Goal: Find specific page/section: Find specific page/section

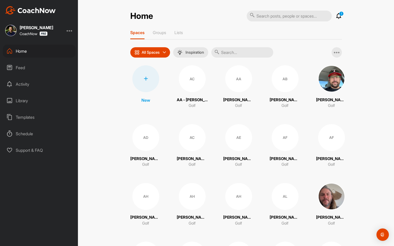
click at [241, 52] on input "text" at bounding box center [242, 52] width 62 height 10
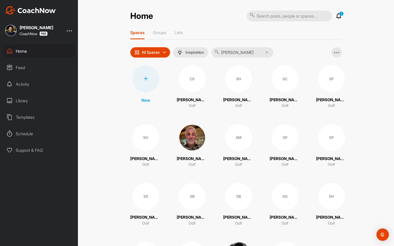
click at [234, 54] on input "[PERSON_NAME]" at bounding box center [242, 52] width 62 height 10
type input "belt"
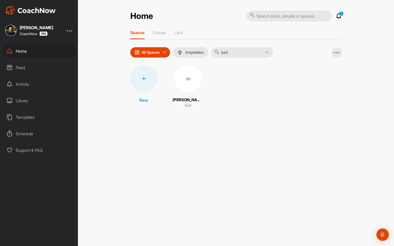
click at [187, 81] on div "SB" at bounding box center [187, 78] width 27 height 27
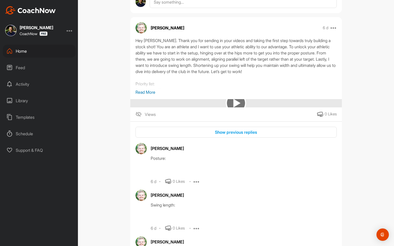
scroll to position [217, 0]
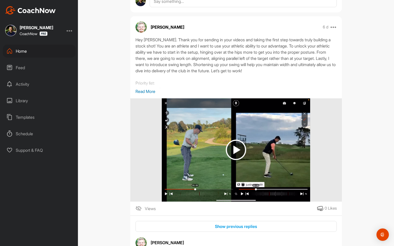
click at [143, 94] on p "Read More" at bounding box center [235, 91] width 201 height 6
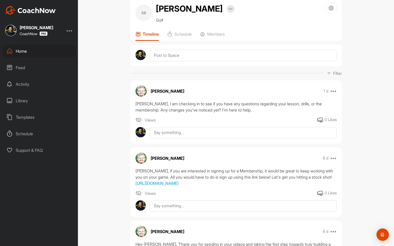
scroll to position [0, 0]
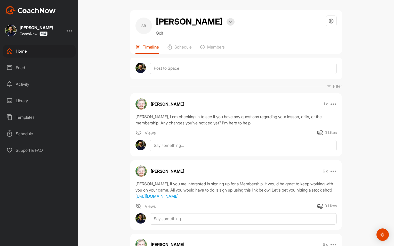
click at [25, 53] on div "Home" at bounding box center [39, 51] width 73 height 13
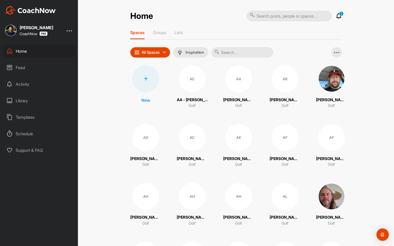
click at [232, 54] on input "text" at bounding box center [242, 52] width 62 height 10
paste input "[PERSON_NAME]"
type input "[PERSON_NAME]"
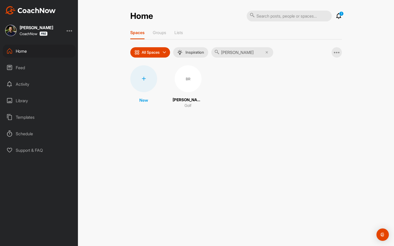
click at [195, 76] on div "BR" at bounding box center [187, 78] width 27 height 27
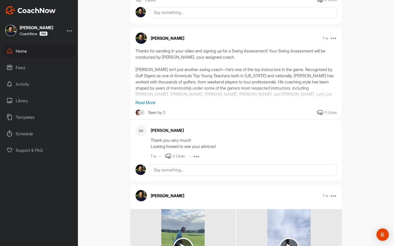
scroll to position [335, 0]
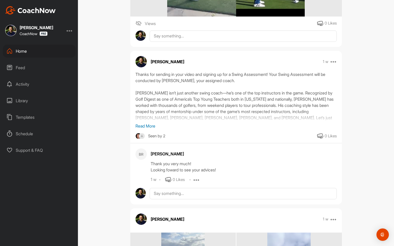
click at [138, 129] on p "Read More" at bounding box center [235, 126] width 201 height 6
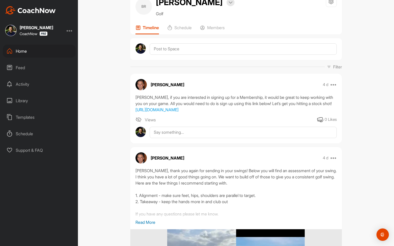
scroll to position [0, 0]
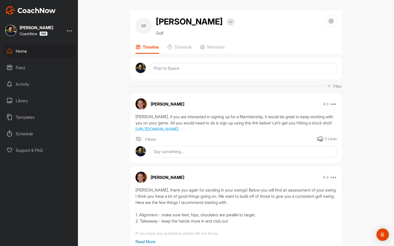
click at [44, 51] on div "Home" at bounding box center [39, 51] width 73 height 13
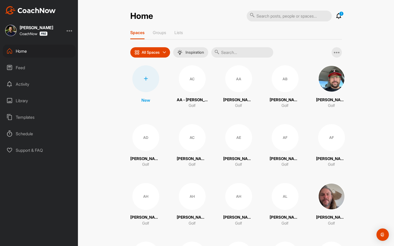
click at [236, 52] on input "text" at bounding box center [242, 52] width 62 height 10
paste input "[PERSON_NAME]"
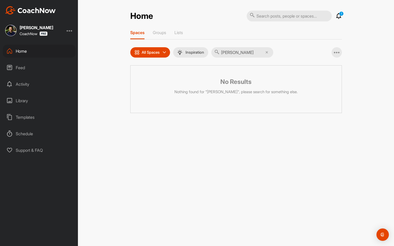
click at [227, 51] on input "[PERSON_NAME]" at bounding box center [242, 52] width 62 height 10
paste input "[PERSON_NAME]"
type input "[PERSON_NAME]"
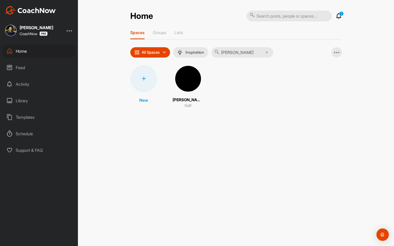
click at [187, 77] on img at bounding box center [187, 78] width 27 height 27
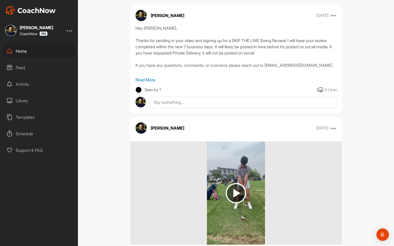
scroll to position [53, 0]
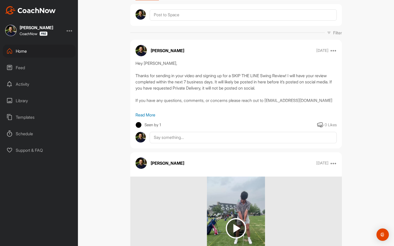
click at [31, 69] on div "Feed" at bounding box center [39, 67] width 73 height 13
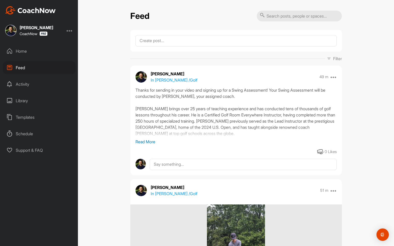
click at [35, 58] on div "Home Feed Activity Library Templates Schedule Support & FAQ" at bounding box center [39, 101] width 78 height 112
click at [36, 55] on div "Home" at bounding box center [39, 51] width 73 height 13
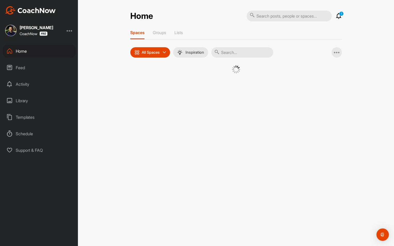
click at [227, 54] on input "text" at bounding box center [242, 52] width 62 height 10
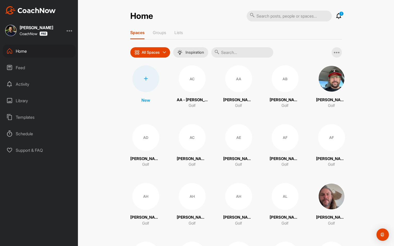
paste input "[PERSON_NAME]"
type input "[PERSON_NAME]"
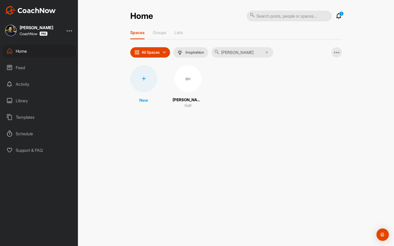
click at [187, 77] on div "BH" at bounding box center [187, 78] width 27 height 27
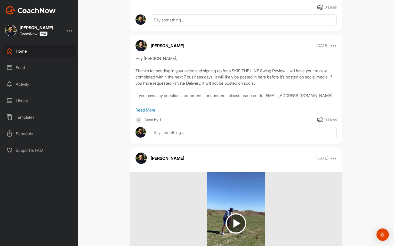
scroll to position [250, 0]
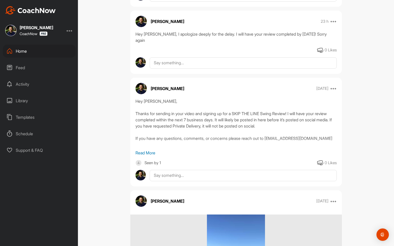
click at [44, 56] on div "Home" at bounding box center [39, 51] width 73 height 13
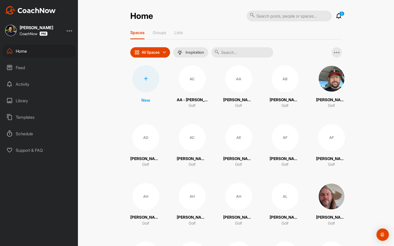
click at [228, 54] on input "text" at bounding box center [242, 52] width 62 height 10
type input "[PERSON_NAME]"
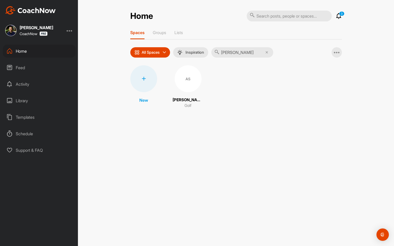
click at [187, 83] on div "AS" at bounding box center [187, 78] width 27 height 27
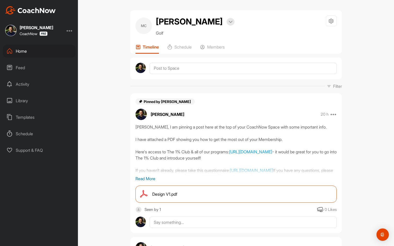
click at [39, 49] on div "Home" at bounding box center [39, 51] width 73 height 13
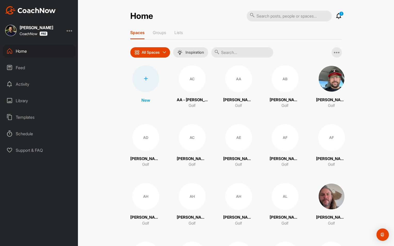
click at [227, 53] on input "text" at bounding box center [242, 52] width 62 height 10
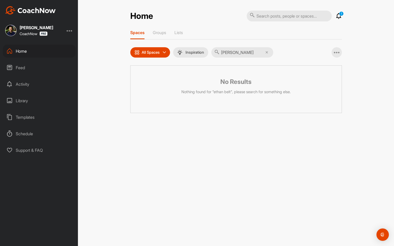
click at [236, 49] on input "[PERSON_NAME]" at bounding box center [242, 52] width 62 height 10
click at [236, 49] on input "ethan belt" at bounding box center [242, 52] width 62 height 10
paste input "[PERSON_NAME]"
type input "[PERSON_NAME]"
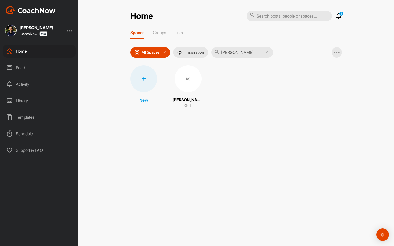
click at [191, 78] on div "AS" at bounding box center [187, 78] width 27 height 27
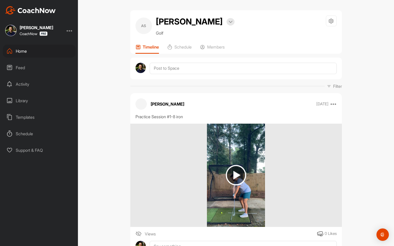
click at [32, 66] on div "Feed" at bounding box center [39, 67] width 73 height 13
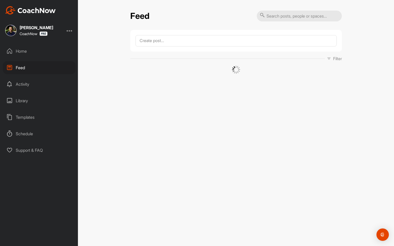
click at [46, 51] on div "Home" at bounding box center [39, 51] width 73 height 13
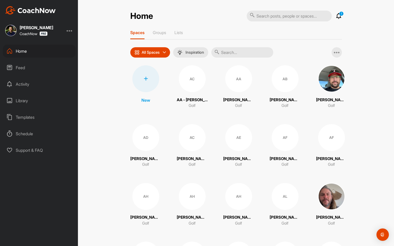
click at [231, 54] on input "text" at bounding box center [242, 52] width 62 height 10
paste input "[PERSON_NAME]"
type input "[PERSON_NAME]"
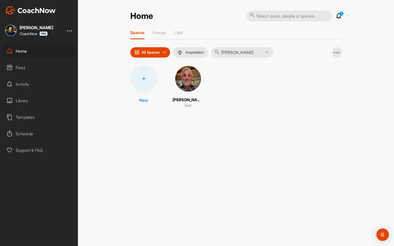
click at [187, 83] on img at bounding box center [187, 78] width 27 height 27
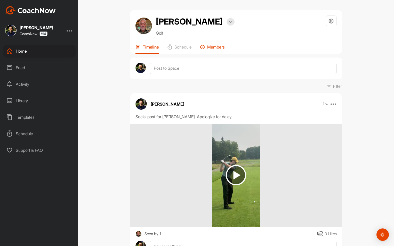
click at [220, 53] on div "Members" at bounding box center [212, 48] width 25 height 9
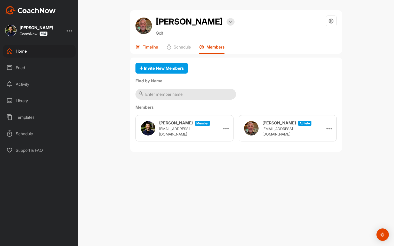
click at [148, 48] on p "Timeline" at bounding box center [150, 46] width 15 height 5
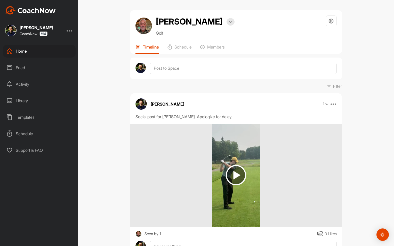
click at [53, 51] on div "Home" at bounding box center [39, 51] width 73 height 13
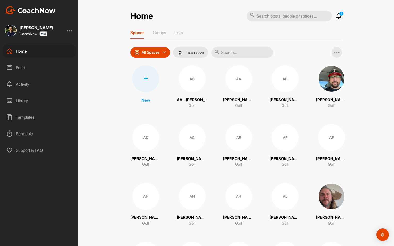
click at [224, 52] on input "text" at bounding box center [242, 52] width 62 height 10
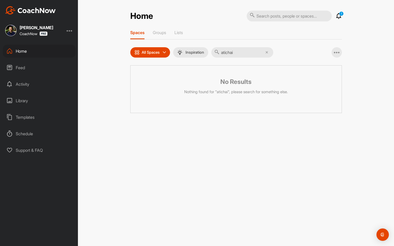
click at [30, 57] on div "Home" at bounding box center [39, 51] width 73 height 13
click at [30, 54] on div "Home" at bounding box center [39, 51] width 73 height 13
click at [237, 53] on input "atichai" at bounding box center [242, 52] width 62 height 10
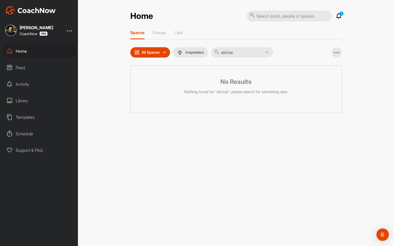
paste input "[PERSON_NAME]"
type input "[PERSON_NAME]"
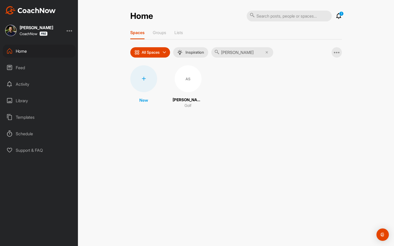
click at [186, 84] on div "AS" at bounding box center [187, 78] width 27 height 27
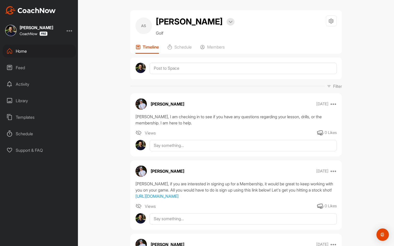
click at [216, 44] on div "AS Adam Struss Bookings Golf Space Settings Your Notifications Timeline Schedul…" at bounding box center [235, 31] width 211 height 43
click at [213, 45] on p "Members" at bounding box center [216, 46] width 18 height 5
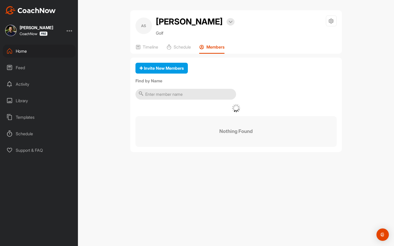
click at [213, 45] on p "Members" at bounding box center [215, 46] width 18 height 5
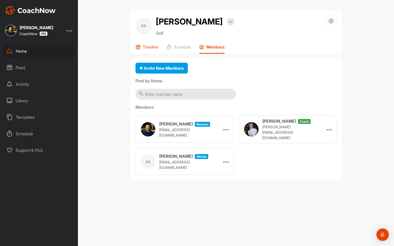
click at [148, 48] on p "Timeline" at bounding box center [150, 46] width 15 height 5
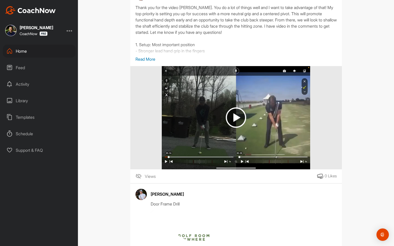
scroll to position [256, 0]
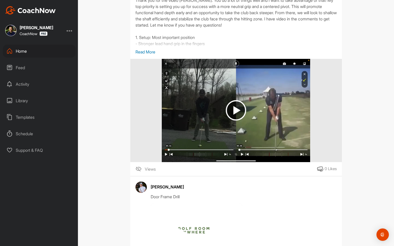
click at [32, 71] on div "Feed" at bounding box center [39, 67] width 73 height 13
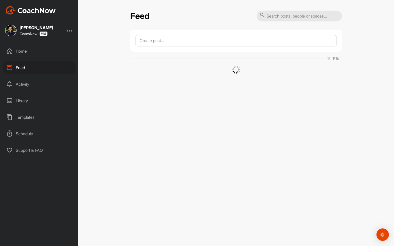
click at [35, 51] on div "Home" at bounding box center [39, 51] width 73 height 13
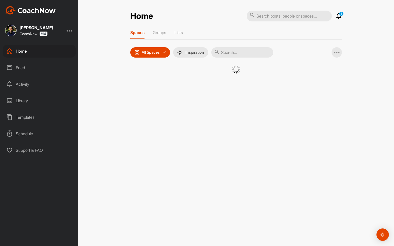
click at [240, 52] on input "text" at bounding box center [242, 52] width 62 height 10
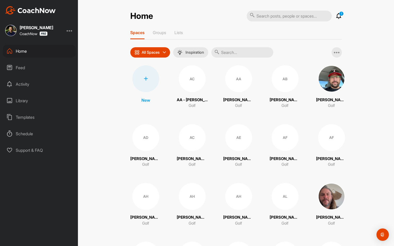
paste input "[PERSON_NAME]"
type input "[PERSON_NAME]"
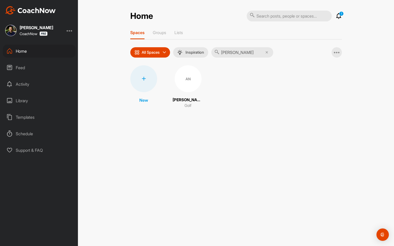
click at [187, 81] on div "AN" at bounding box center [187, 78] width 27 height 27
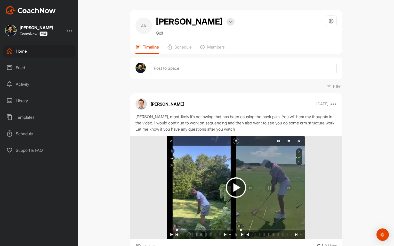
click at [48, 52] on div "Home" at bounding box center [39, 51] width 73 height 13
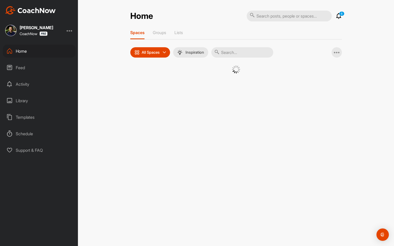
click at [241, 52] on input "text" at bounding box center [242, 52] width 62 height 10
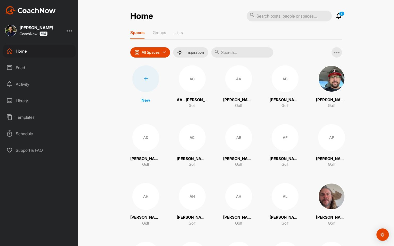
paste input "[PERSON_NAME]"
type input "[PERSON_NAME]"
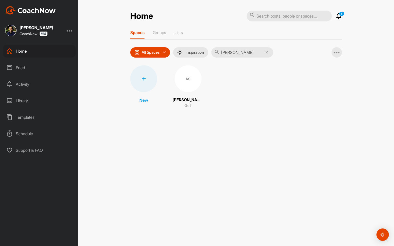
click at [174, 82] on div "AS" at bounding box center [187, 78] width 27 height 27
